Goal: Information Seeking & Learning: Learn about a topic

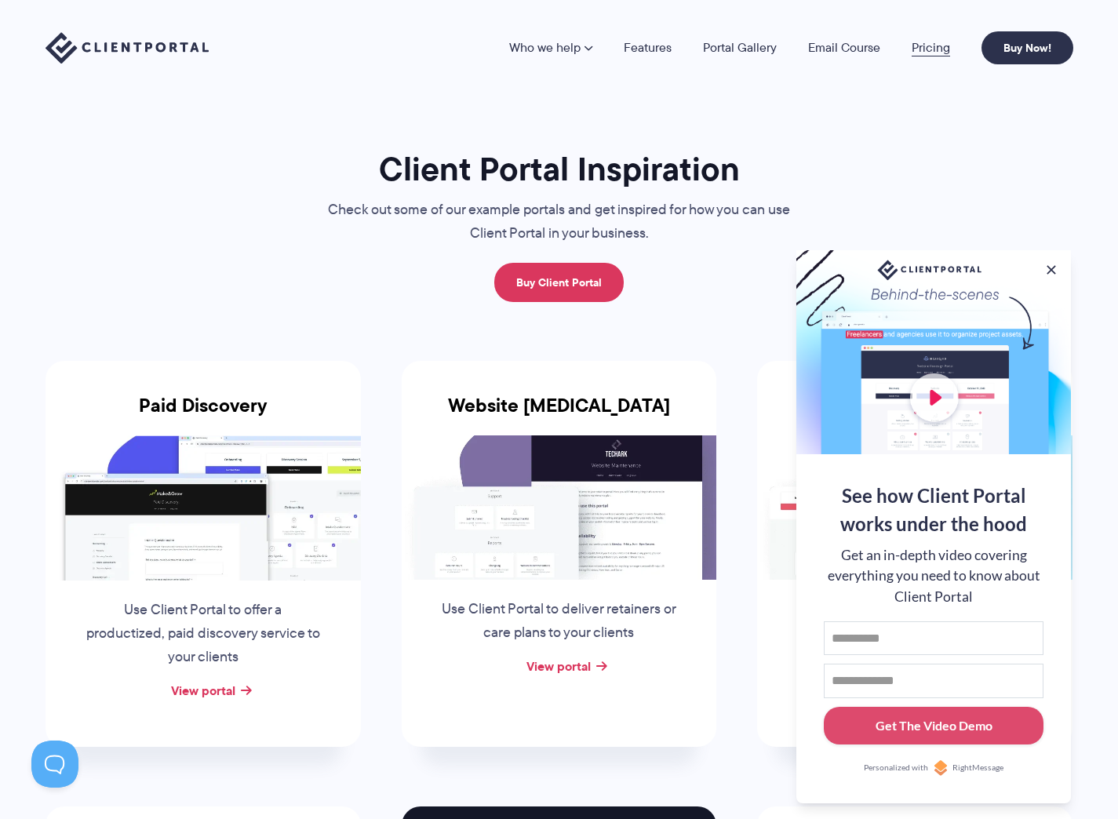
click at [934, 47] on link "Pricing" at bounding box center [930, 48] width 38 height 13
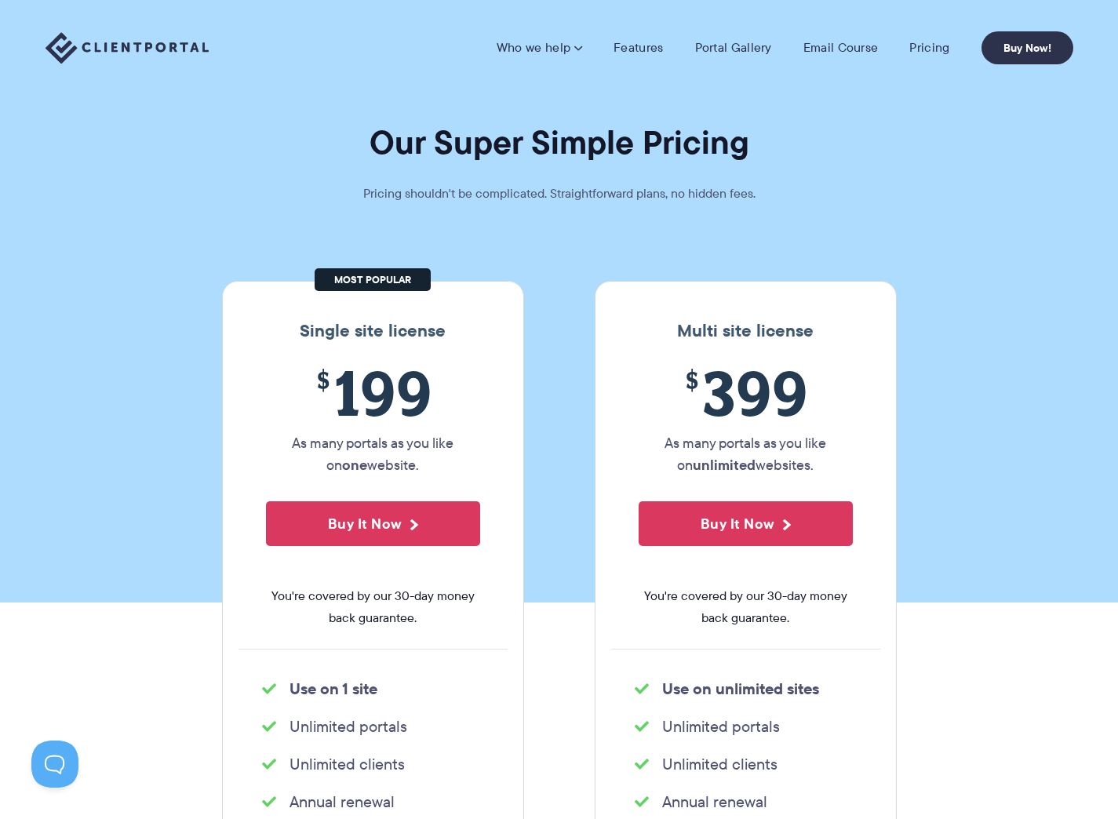
click at [93, 36] on img at bounding box center [126, 48] width 163 height 32
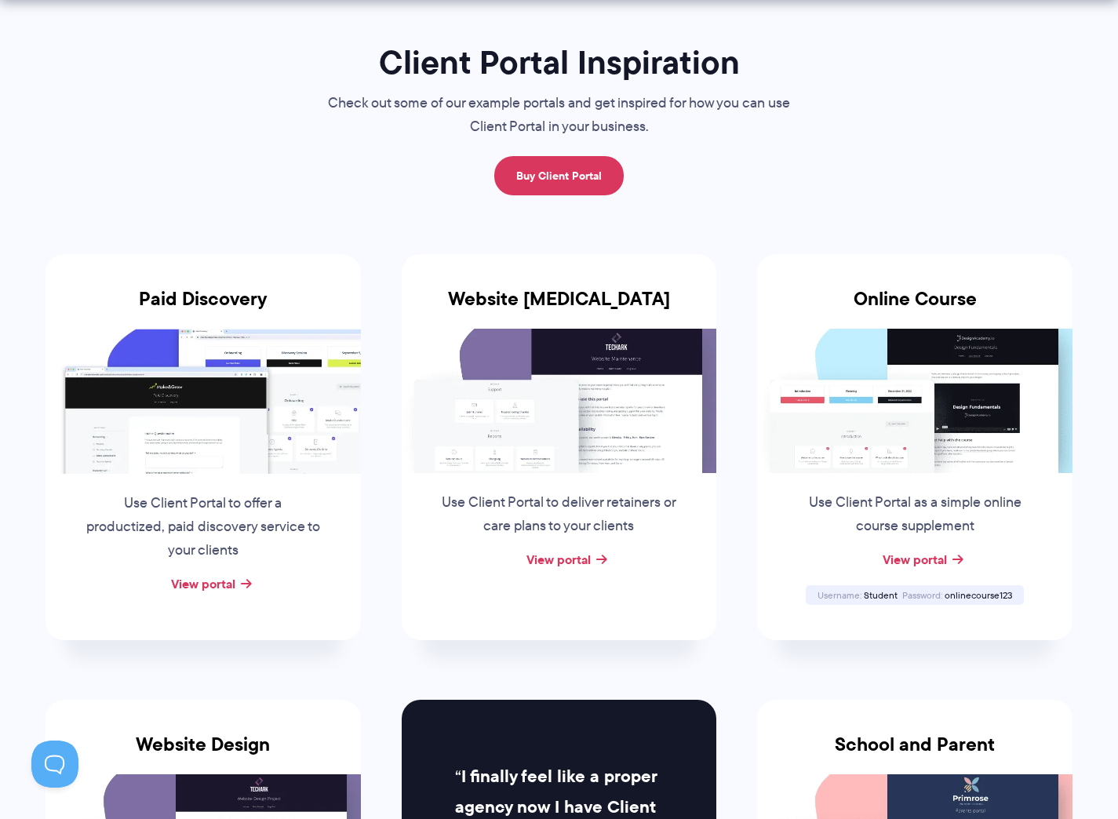
scroll to position [127, 0]
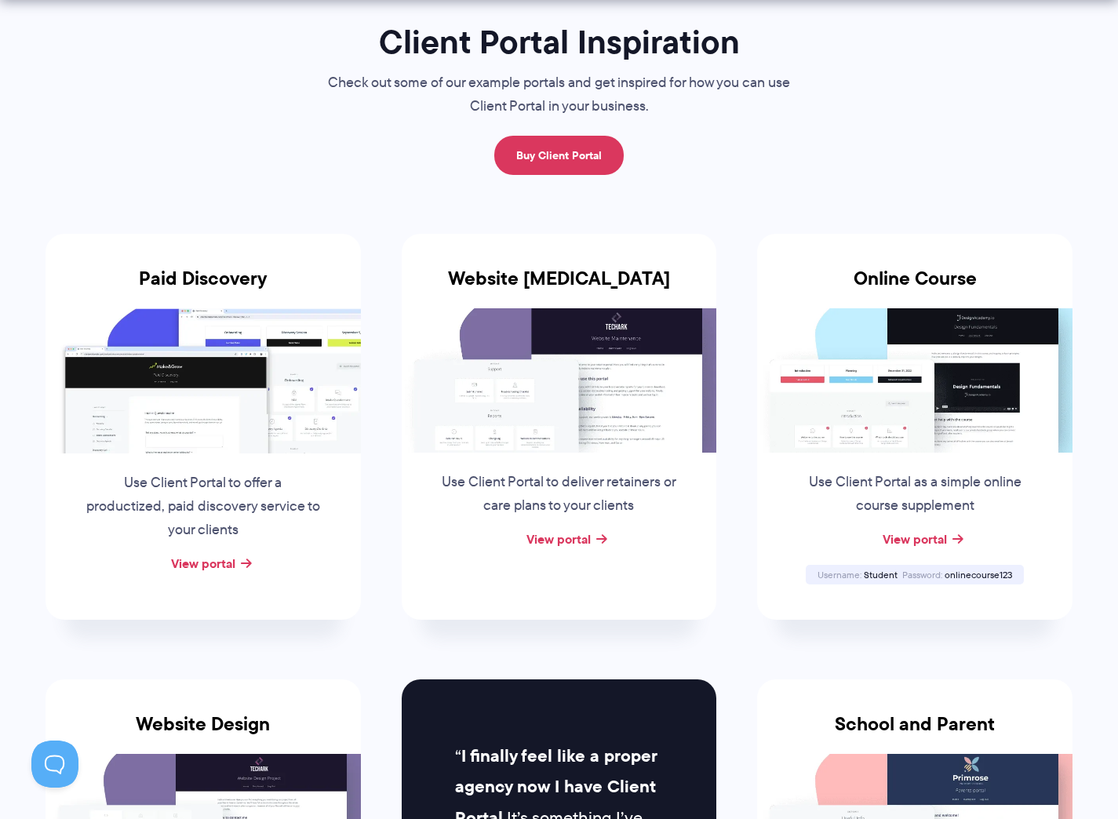
click at [902, 416] on img at bounding box center [914, 380] width 315 height 144
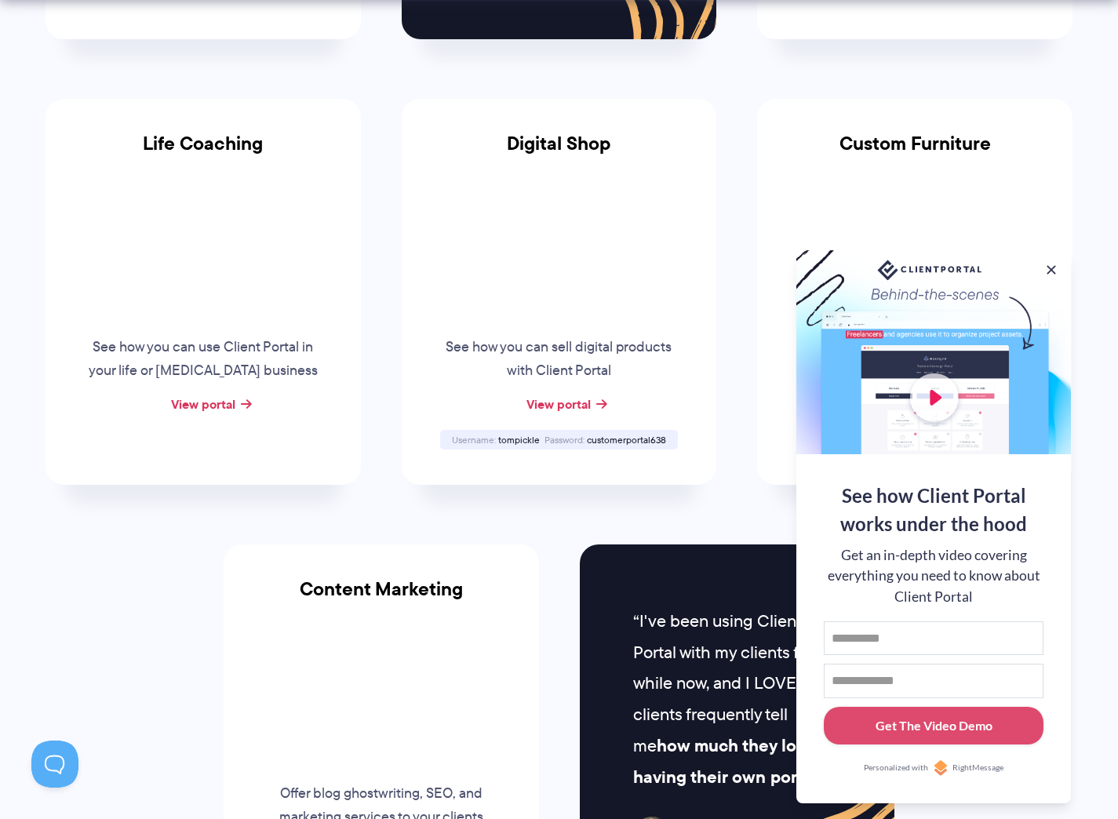
scroll to position [1392, 0]
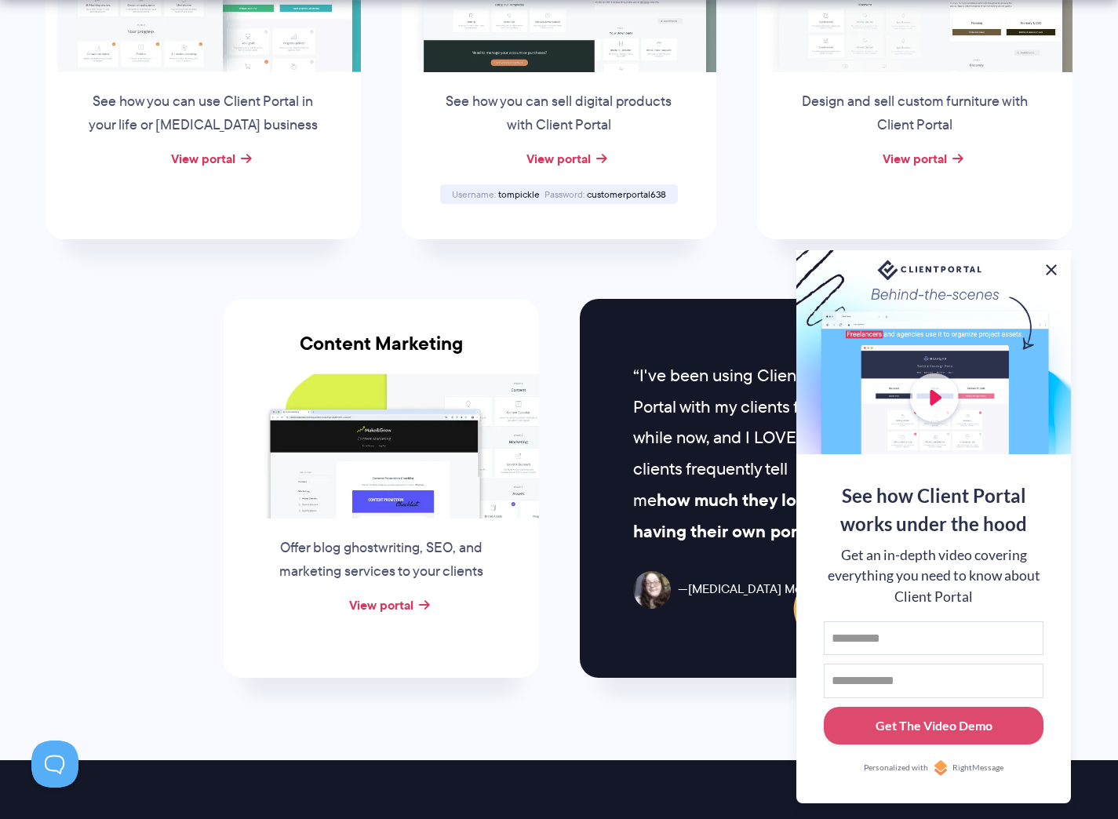
click at [1048, 269] on button at bounding box center [1051, 269] width 19 height 19
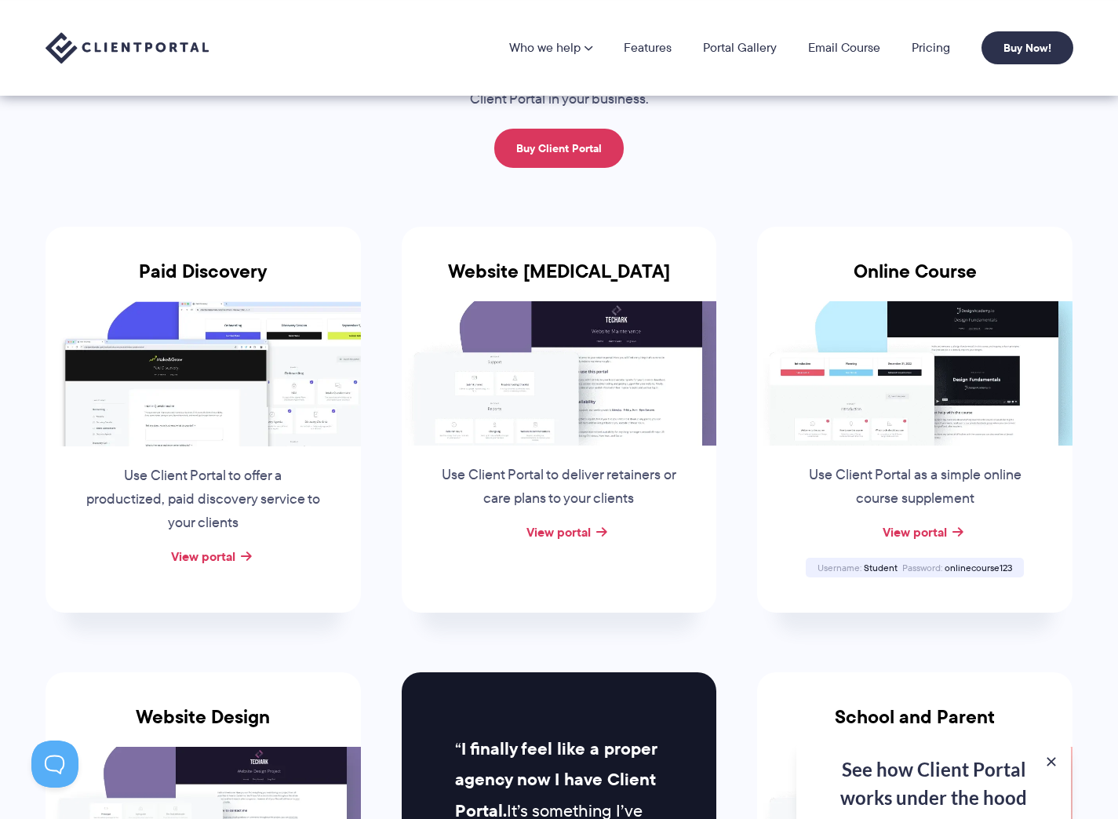
scroll to position [0, 0]
